Goal: Task Accomplishment & Management: Manage account settings

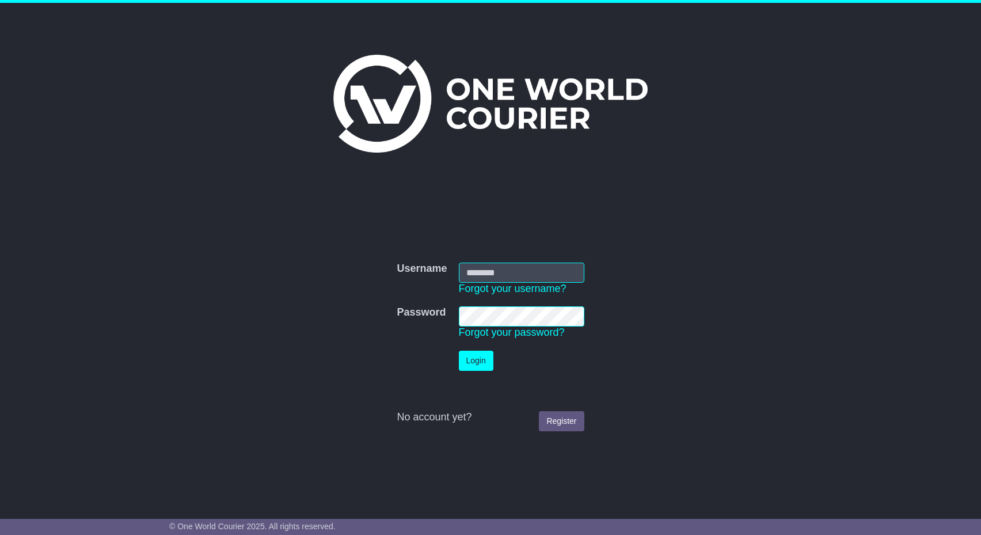
click at [483, 276] on input "Username" at bounding box center [522, 273] width 126 height 20
type input "**********"
click at [481, 367] on button "Login" at bounding box center [476, 361] width 35 height 20
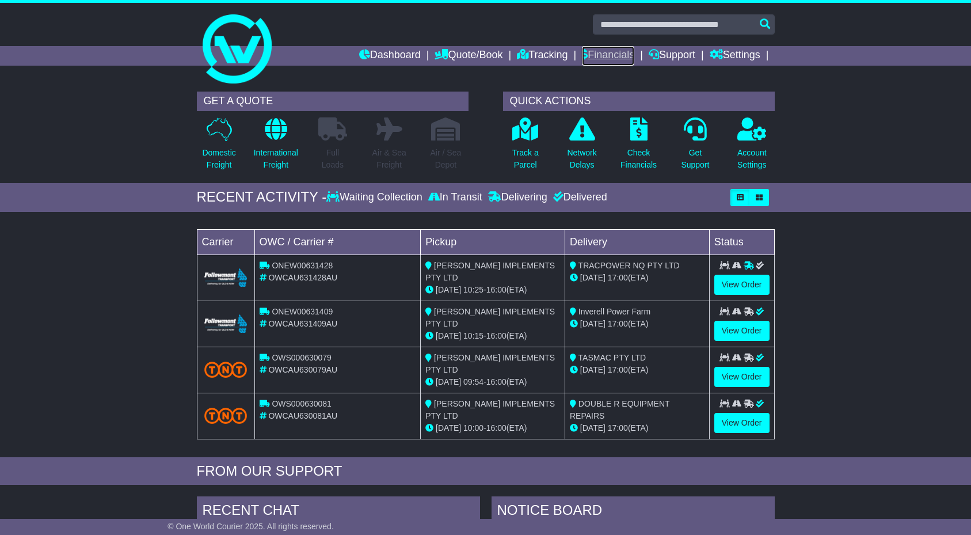
click at [607, 55] on link "Financials" at bounding box center [608, 56] width 52 height 20
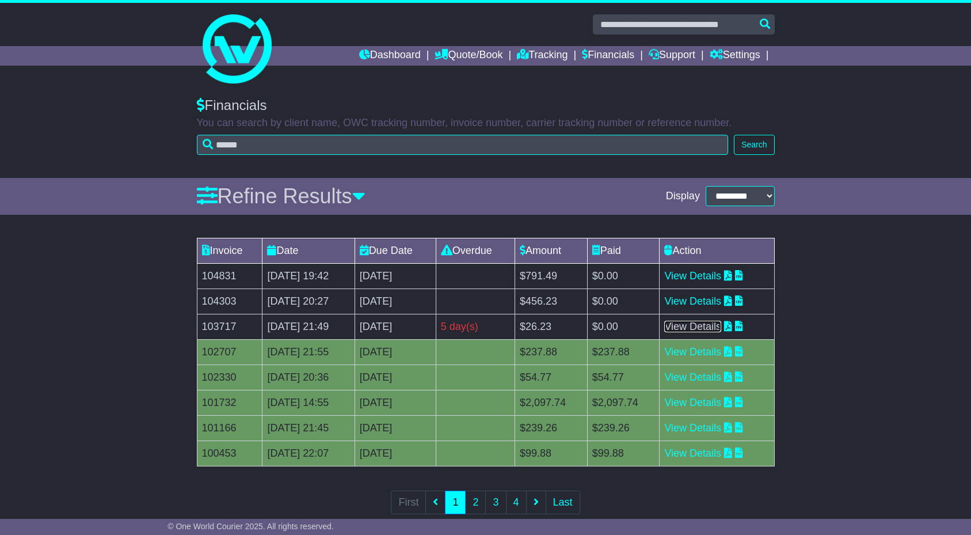
click at [699, 321] on link "View Details" at bounding box center [692, 327] width 57 height 12
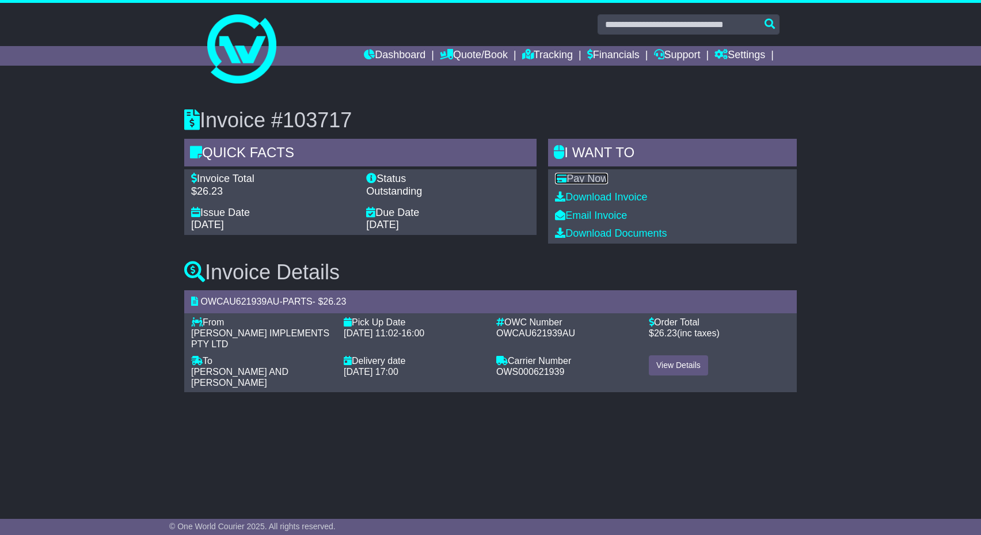
click at [584, 176] on link "Pay Now" at bounding box center [581, 179] width 53 height 12
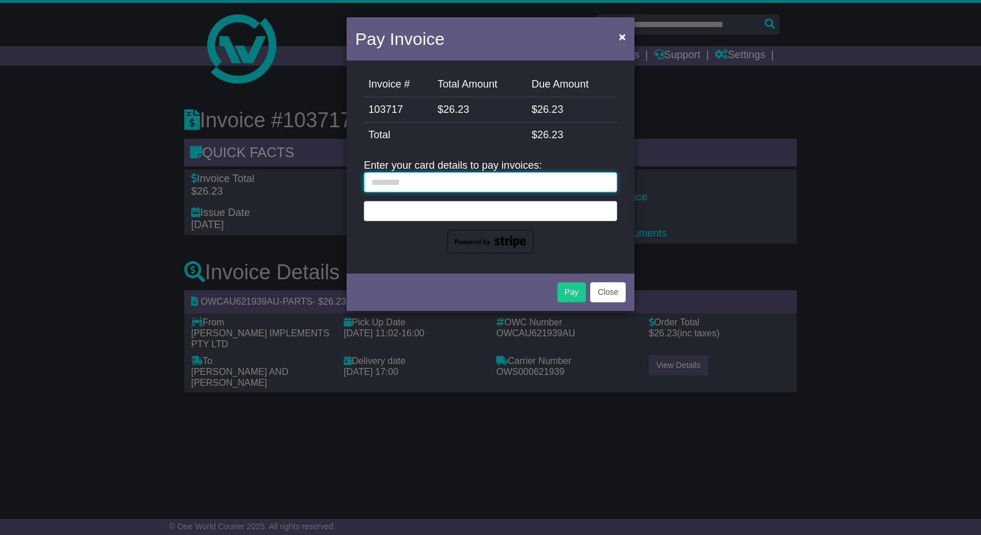
click at [413, 182] on input "text" at bounding box center [490, 182] width 253 height 20
type input "*"
type input "**********"
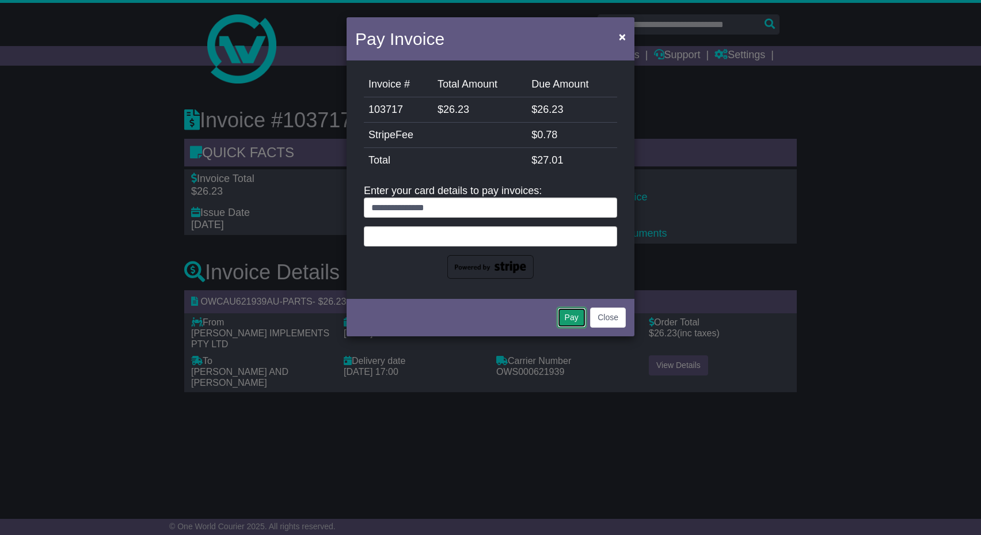
click at [572, 310] on button "Pay" at bounding box center [571, 317] width 29 height 20
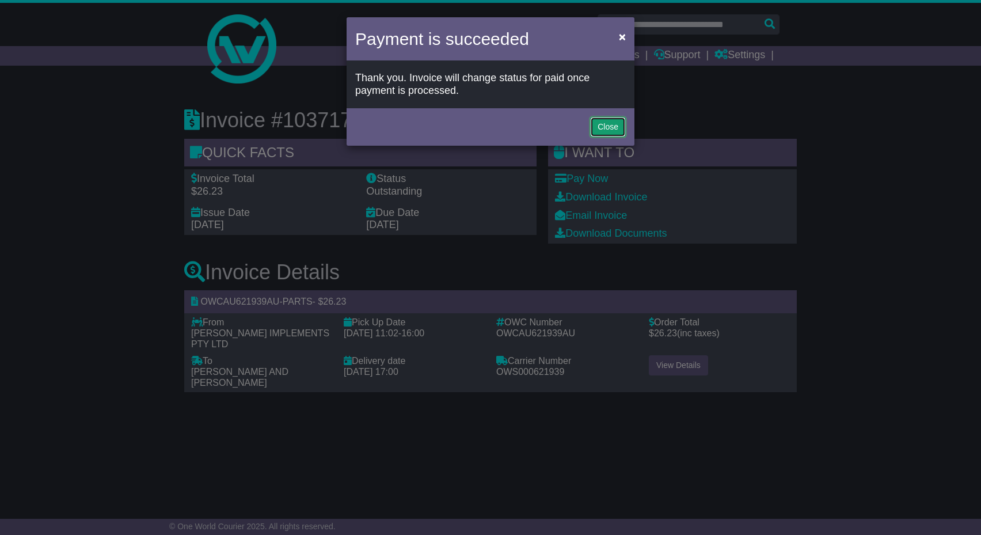
click at [603, 124] on button "Close" at bounding box center [608, 127] width 36 height 20
